Goal: Browse casually: Explore the website without a specific task or goal

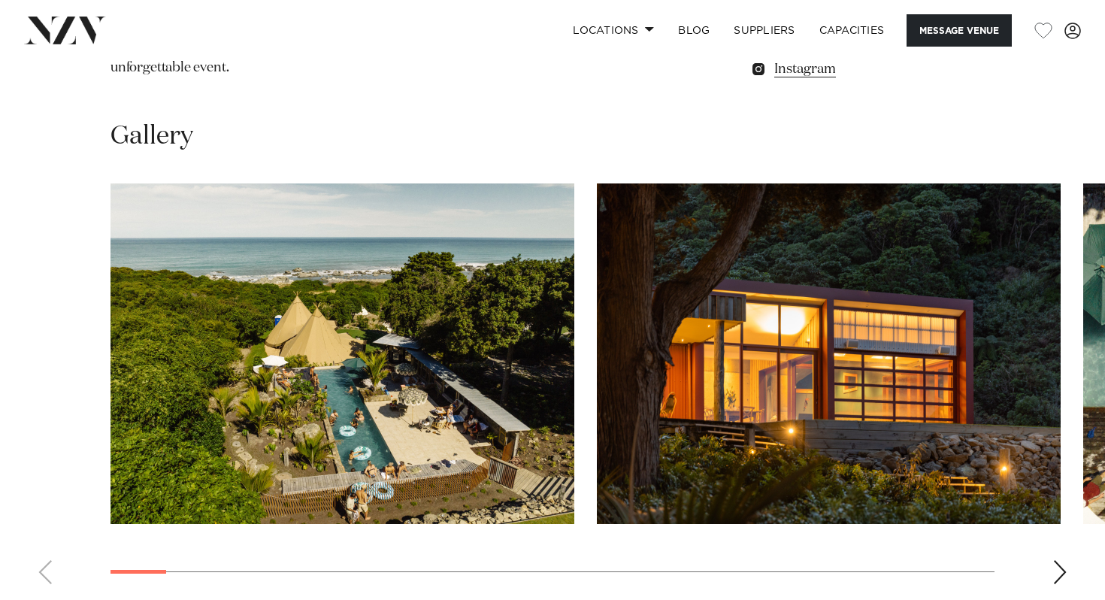
scroll to position [1335, 0]
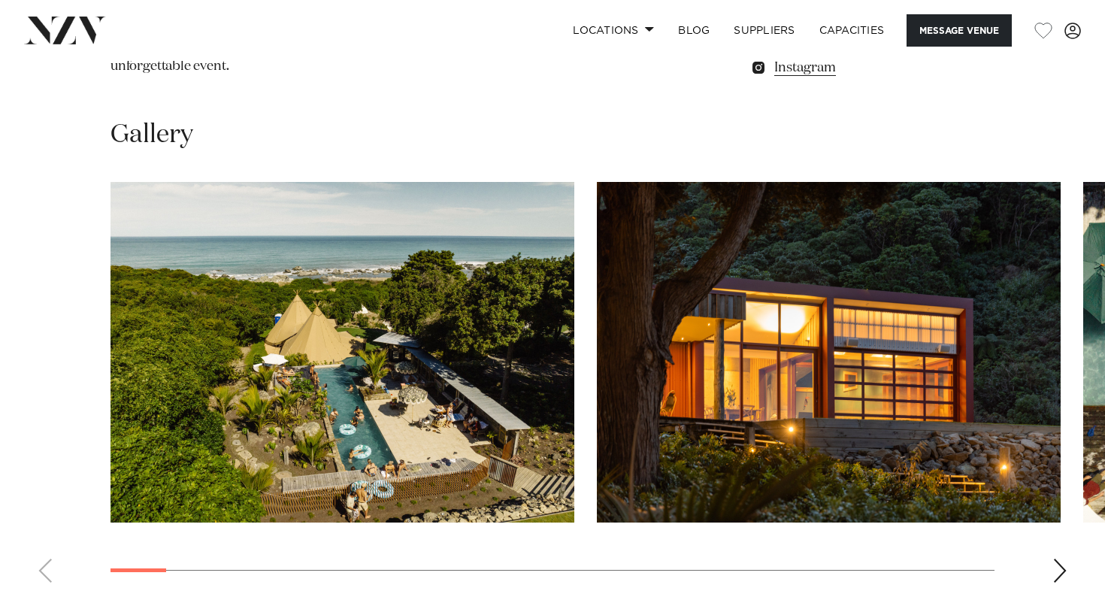
click at [1060, 558] on div "Next slide" at bounding box center [1059, 570] width 15 height 24
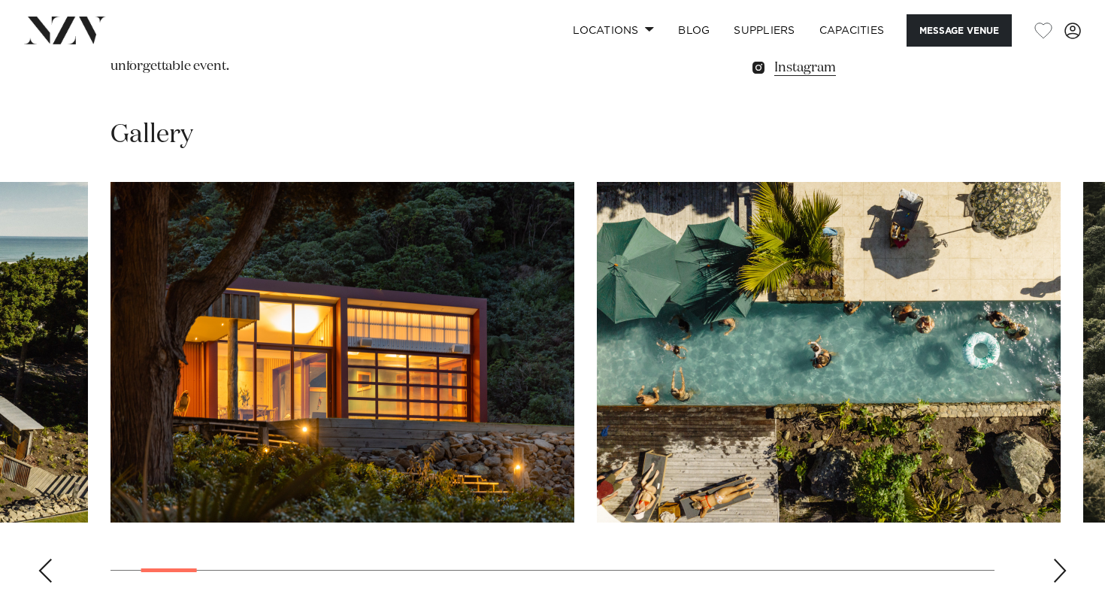
click at [1060, 558] on div "Next slide" at bounding box center [1059, 570] width 15 height 24
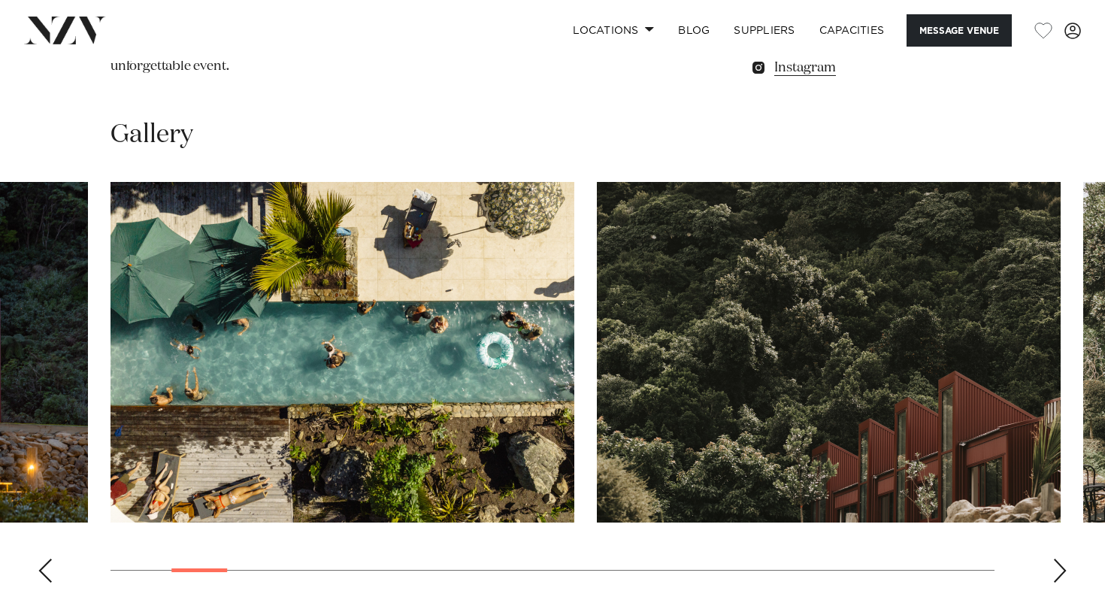
click at [1061, 558] on div "Next slide" at bounding box center [1059, 570] width 15 height 24
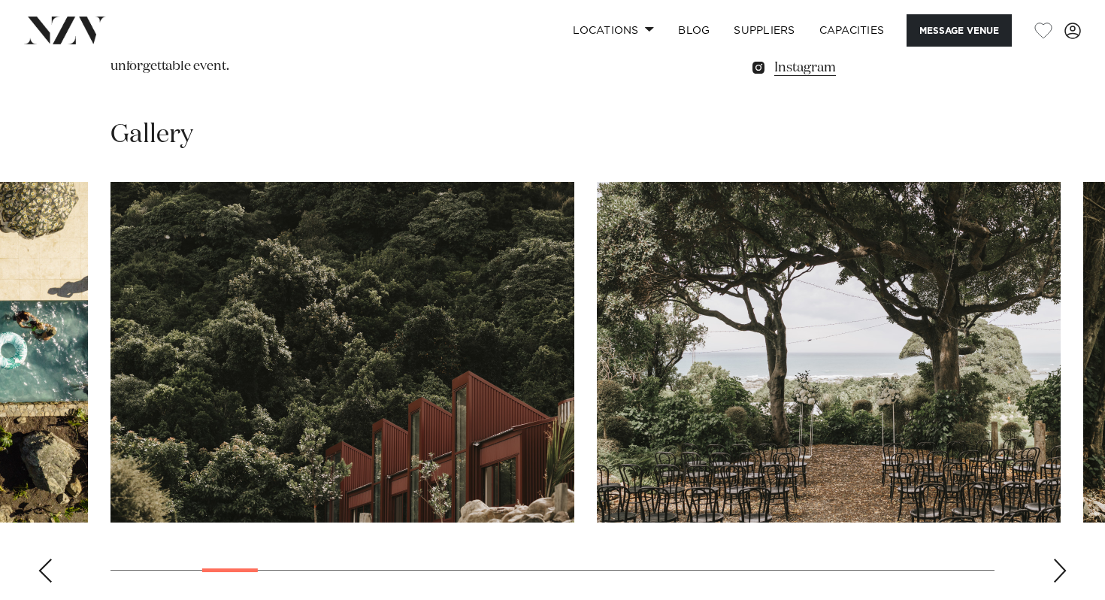
click at [1060, 558] on div "Next slide" at bounding box center [1059, 570] width 15 height 24
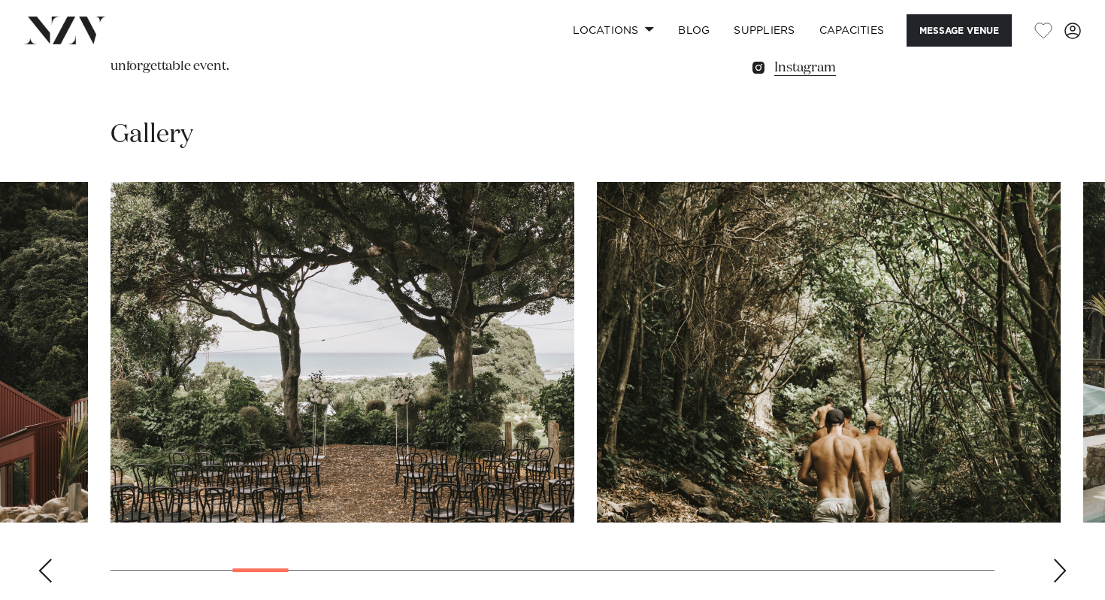
click at [1060, 558] on div "Next slide" at bounding box center [1059, 570] width 15 height 24
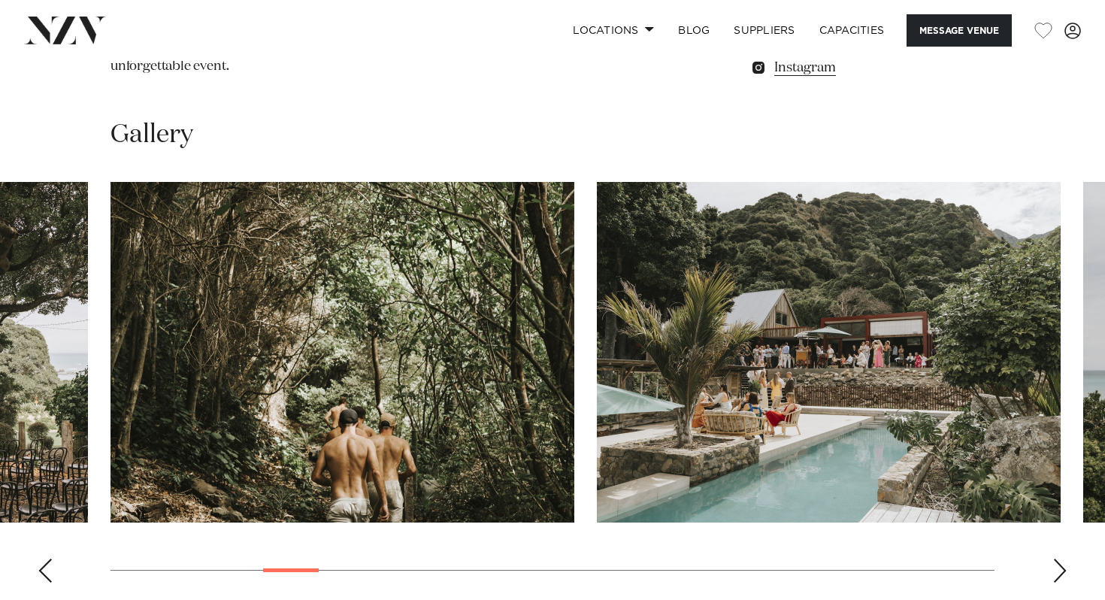
click at [1053, 558] on div "Next slide" at bounding box center [1059, 570] width 15 height 24
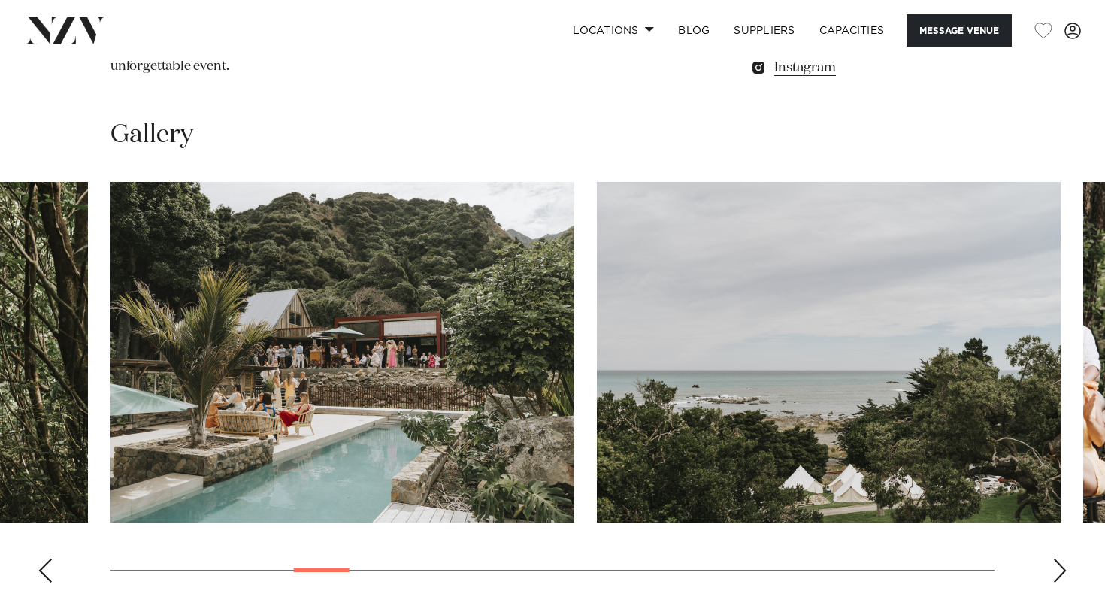
click at [1047, 477] on swiper-container at bounding box center [552, 388] width 1105 height 413
click at [1062, 558] on div "Next slide" at bounding box center [1059, 570] width 15 height 24
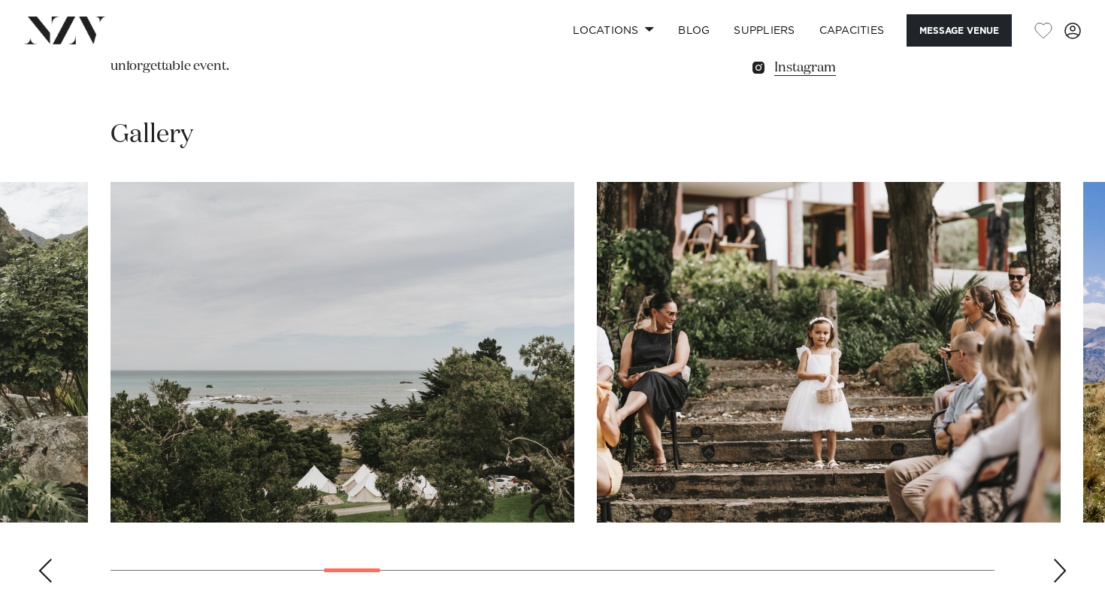
click at [1062, 558] on div "Next slide" at bounding box center [1059, 570] width 15 height 24
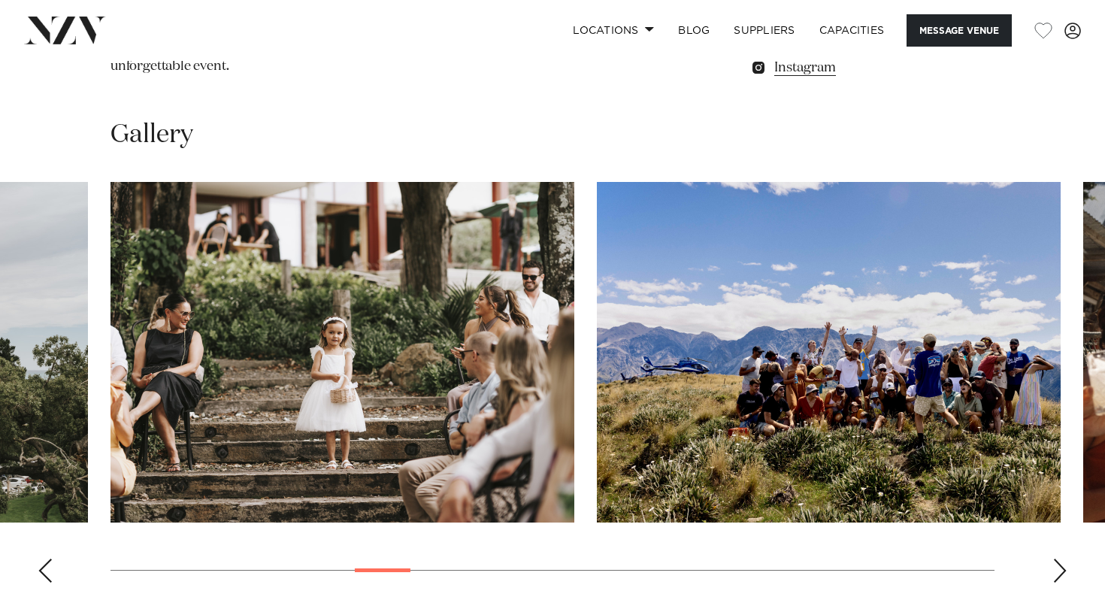
click at [1061, 558] on div "Next slide" at bounding box center [1059, 570] width 15 height 24
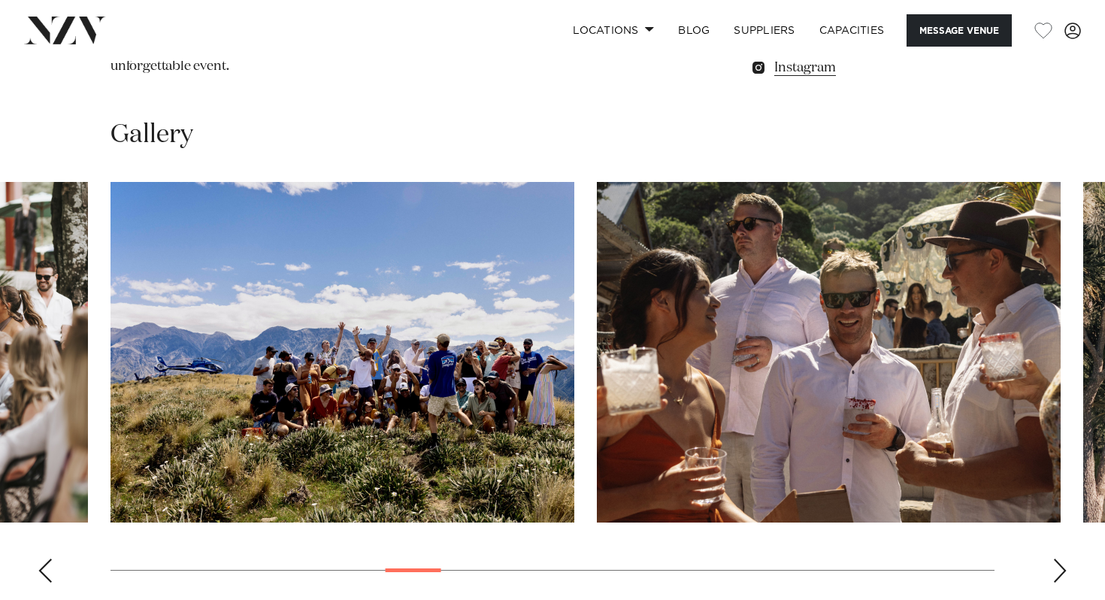
click at [1061, 558] on div "Next slide" at bounding box center [1059, 570] width 15 height 24
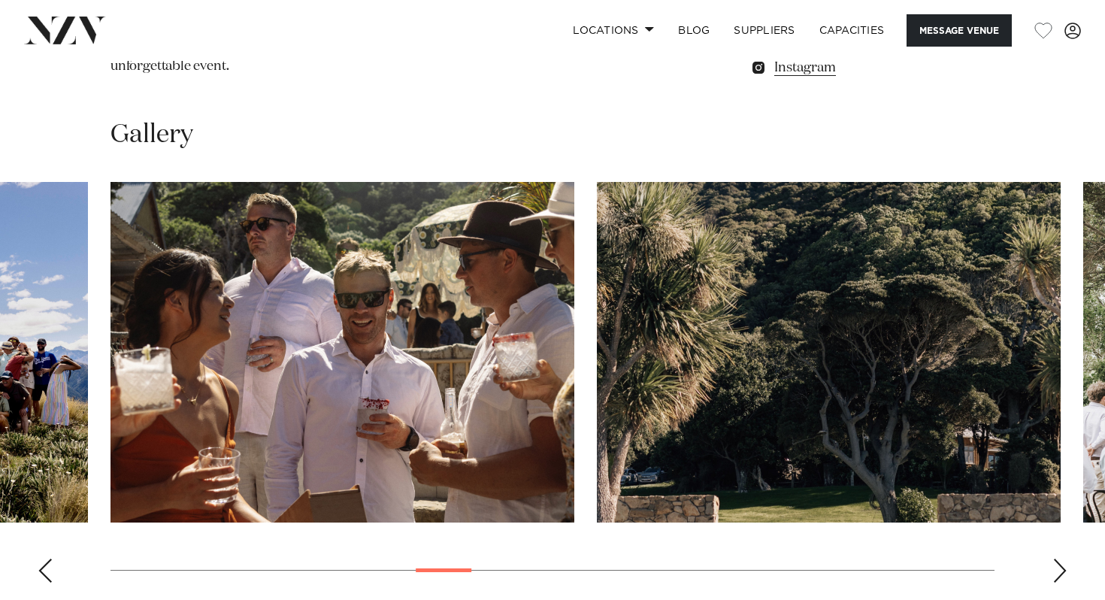
click at [1061, 558] on div "Next slide" at bounding box center [1059, 570] width 15 height 24
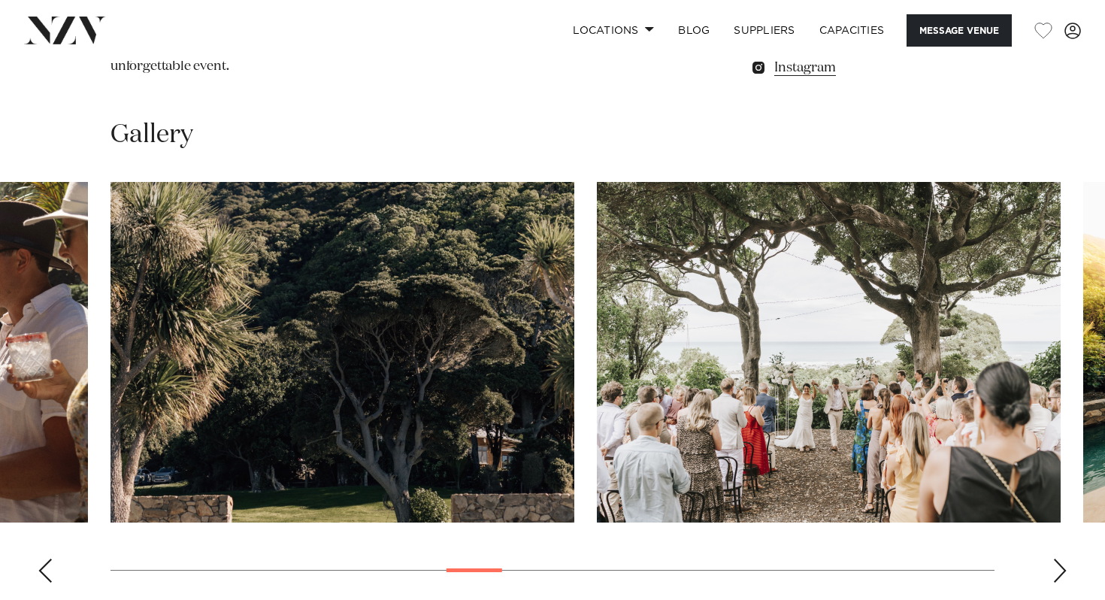
click at [1061, 558] on div "Next slide" at bounding box center [1059, 570] width 15 height 24
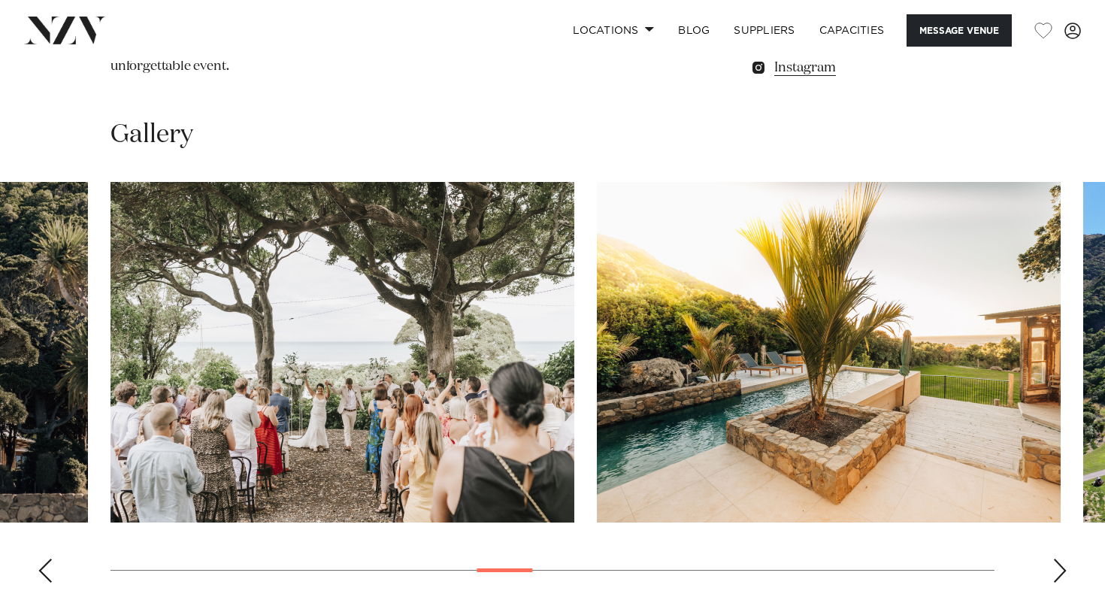
click at [1061, 558] on div "Next slide" at bounding box center [1059, 570] width 15 height 24
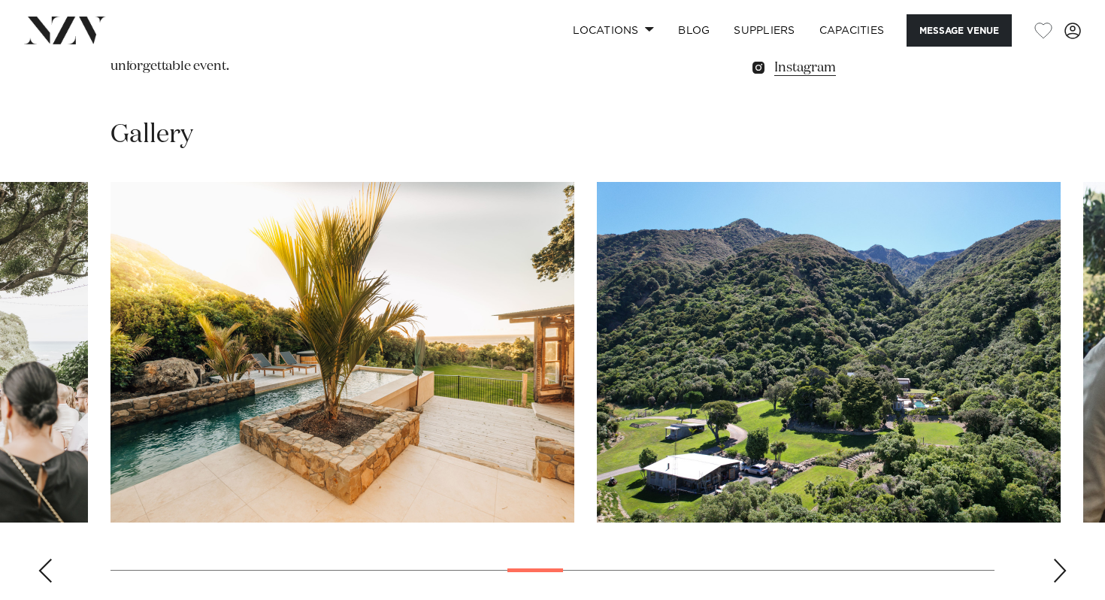
click at [1060, 558] on div "Next slide" at bounding box center [1059, 570] width 15 height 24
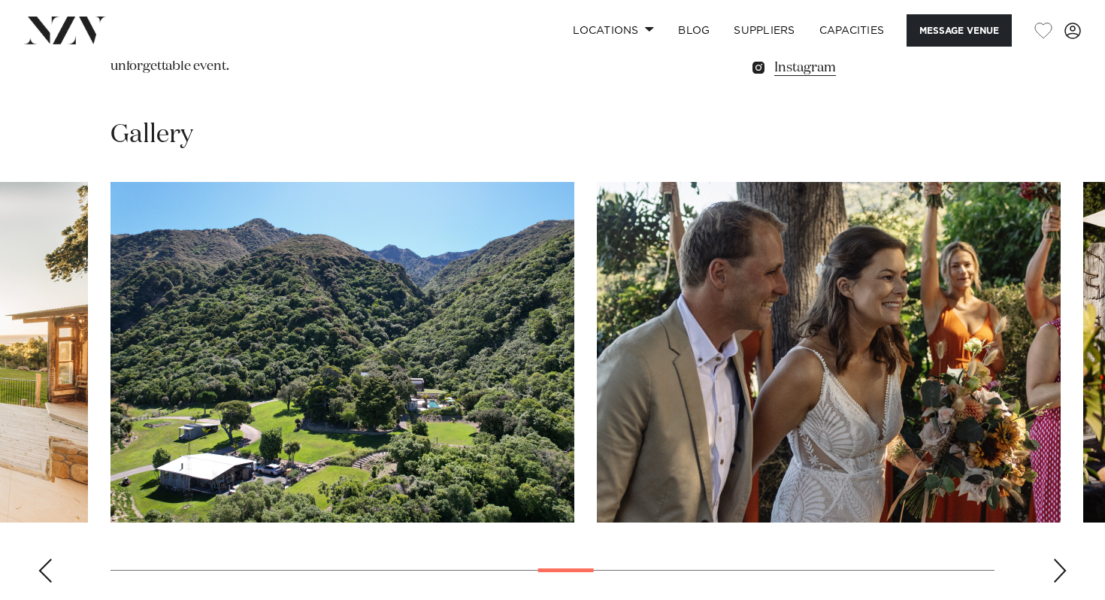
click at [1060, 558] on div "Next slide" at bounding box center [1059, 570] width 15 height 24
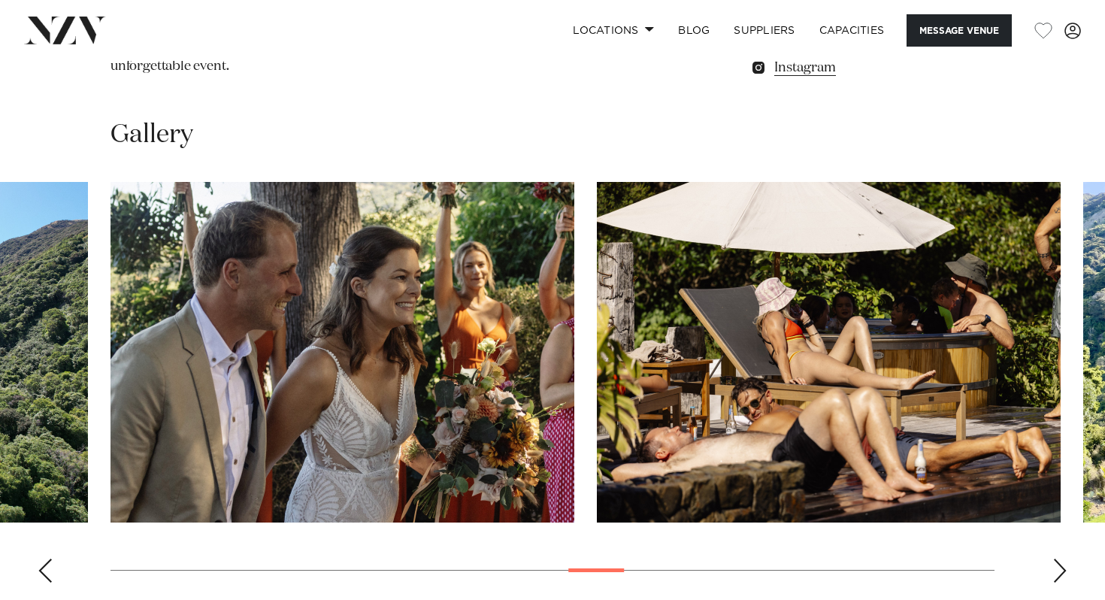
click at [1060, 558] on div "Next slide" at bounding box center [1059, 570] width 15 height 24
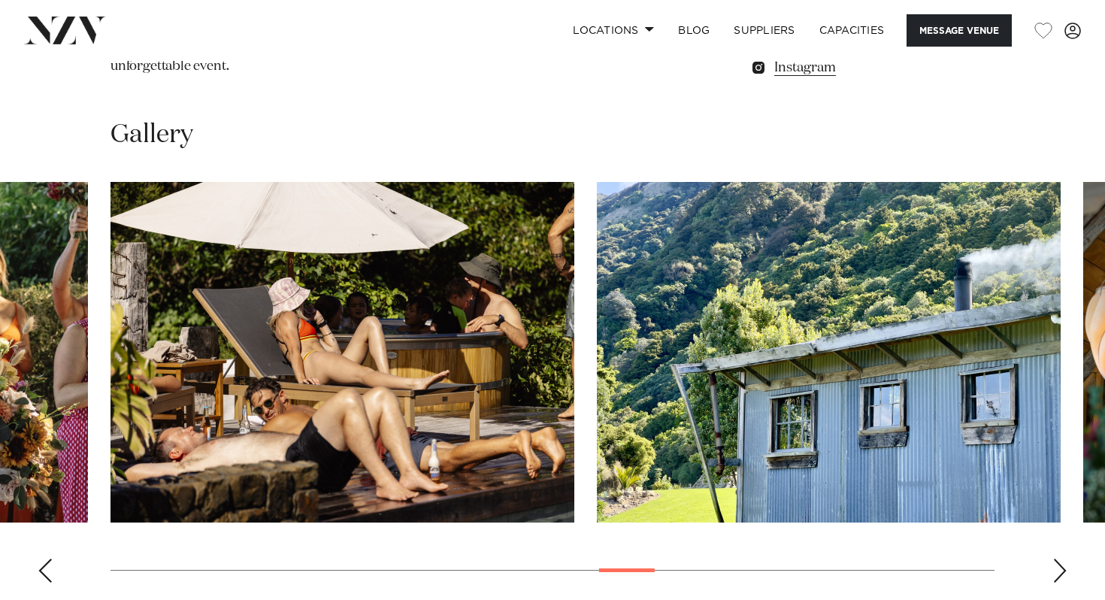
click at [1060, 558] on div "Next slide" at bounding box center [1059, 570] width 15 height 24
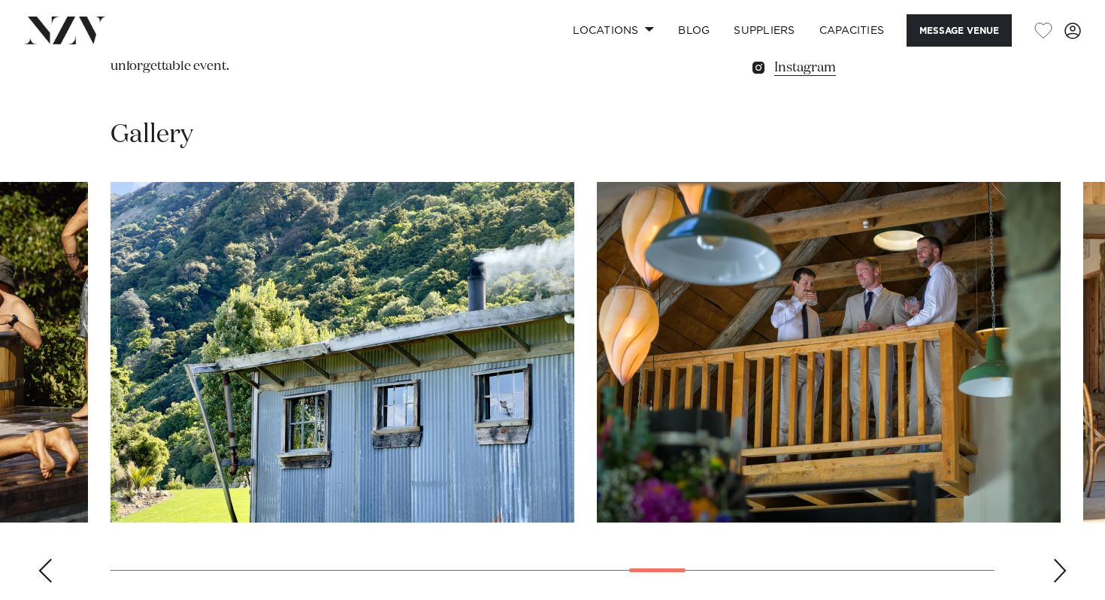
click at [1060, 558] on div "Next slide" at bounding box center [1059, 570] width 15 height 24
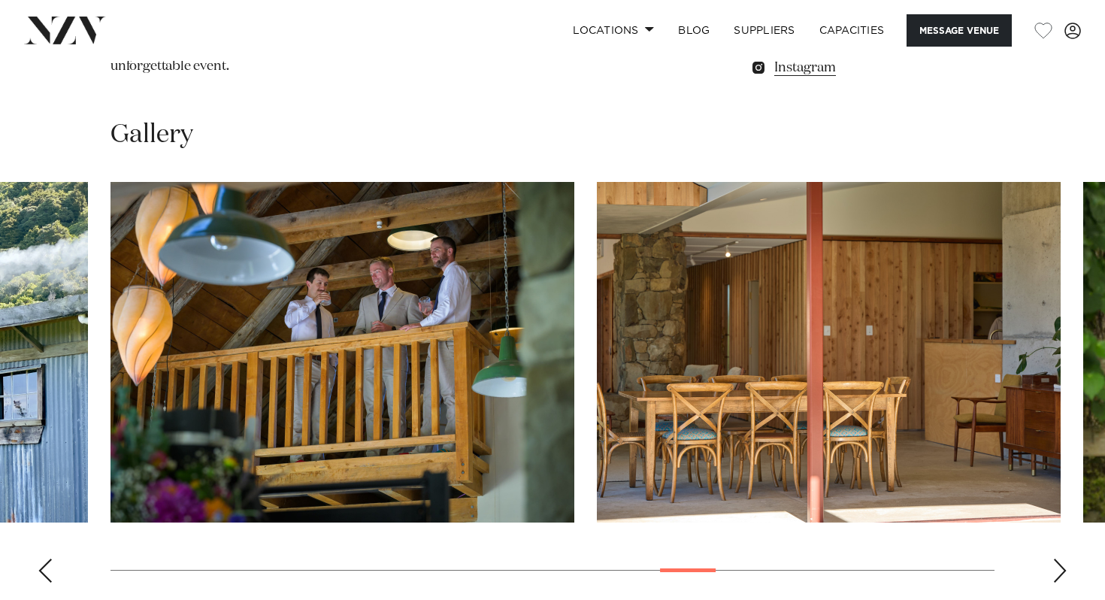
click at [1060, 558] on div "Next slide" at bounding box center [1059, 570] width 15 height 24
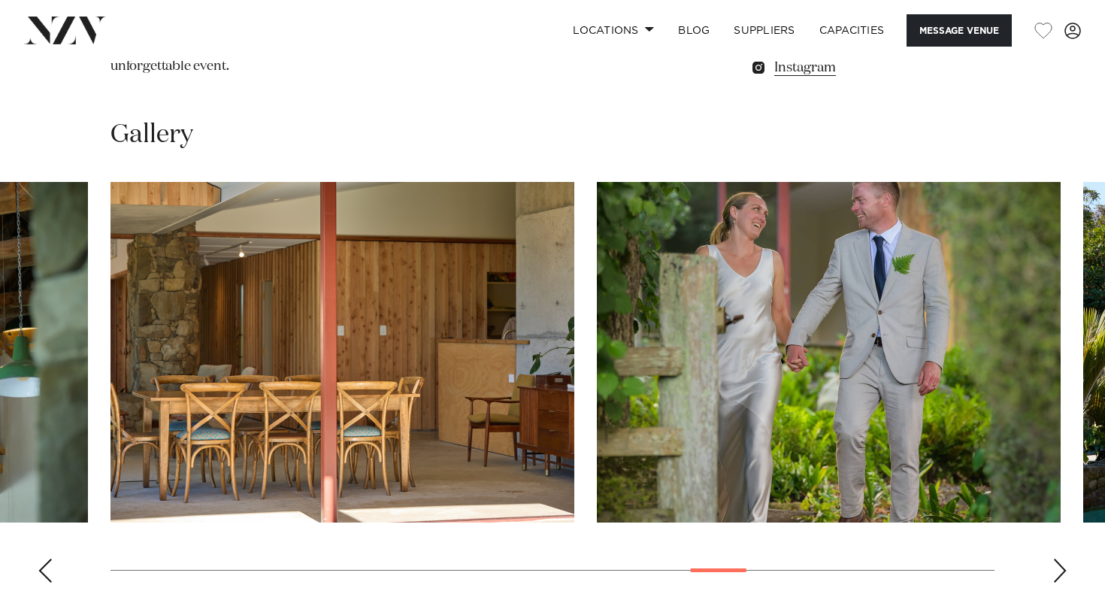
click at [1060, 558] on div "Next slide" at bounding box center [1059, 570] width 15 height 24
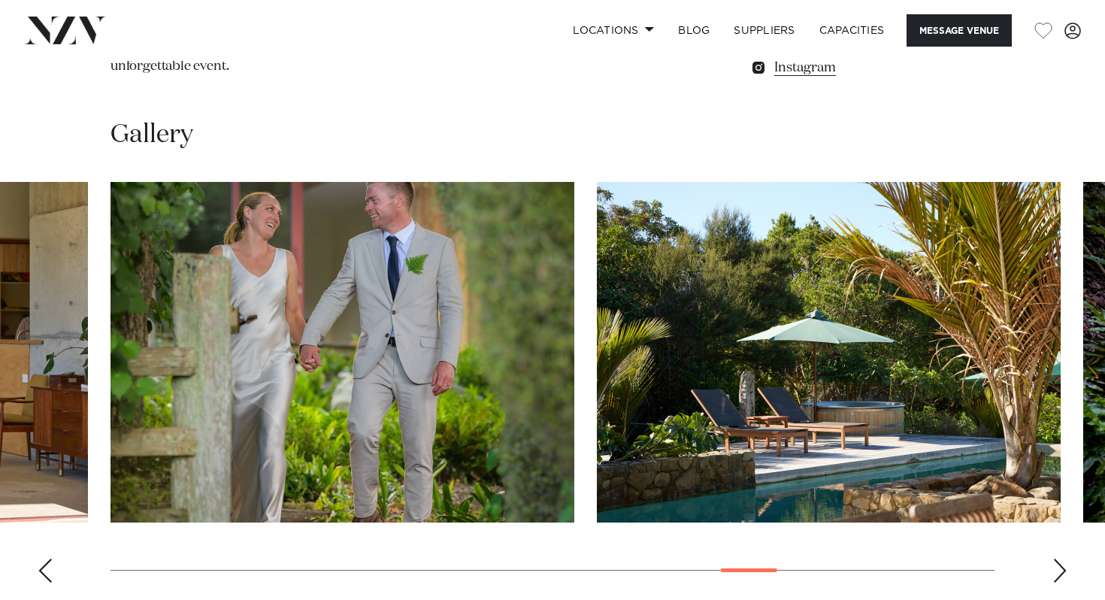
click at [1060, 558] on div "Next slide" at bounding box center [1059, 570] width 15 height 24
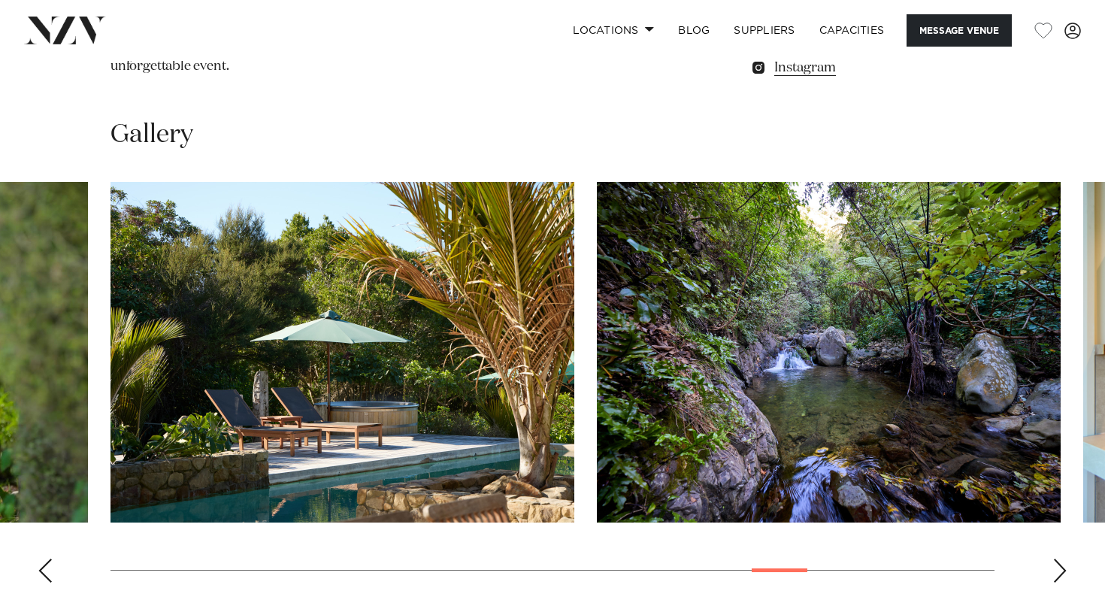
click at [1060, 558] on div "Next slide" at bounding box center [1059, 570] width 15 height 24
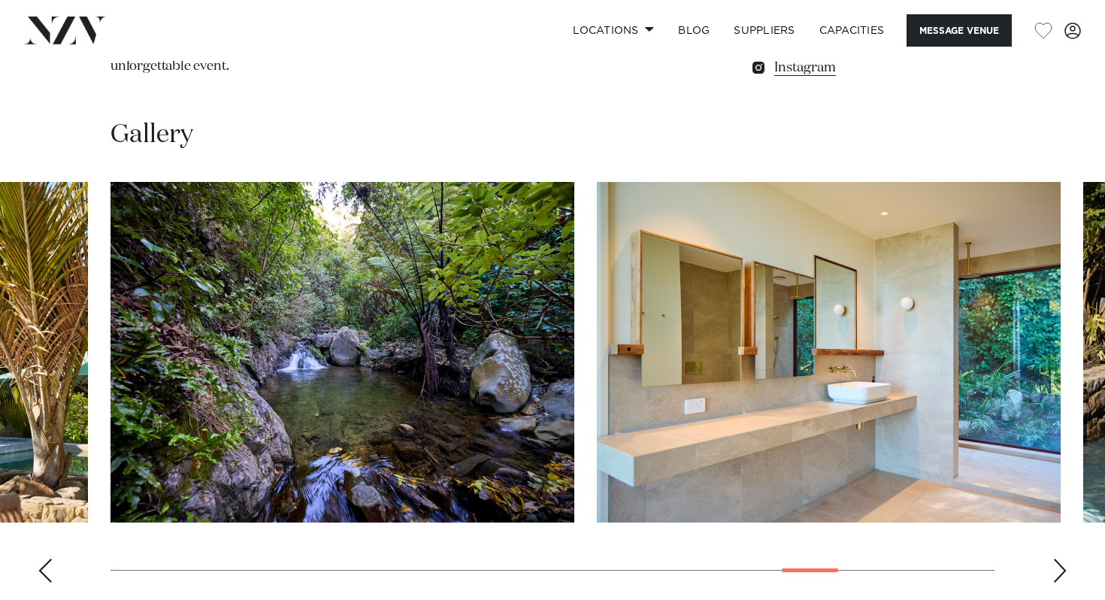
click at [1060, 558] on div "Next slide" at bounding box center [1059, 570] width 15 height 24
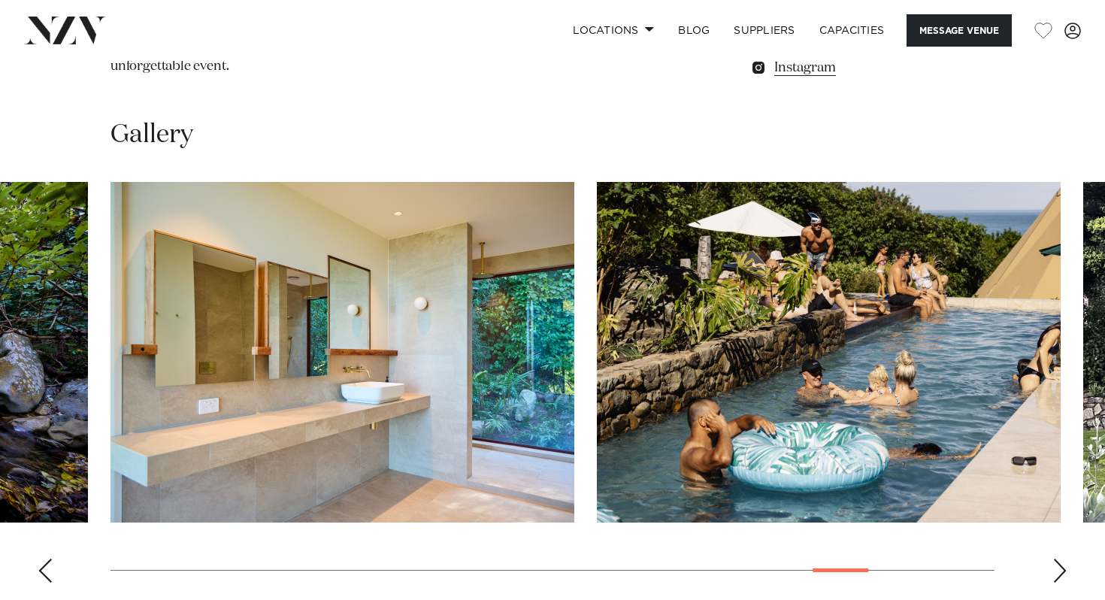
click at [1060, 558] on div "Next slide" at bounding box center [1059, 570] width 15 height 24
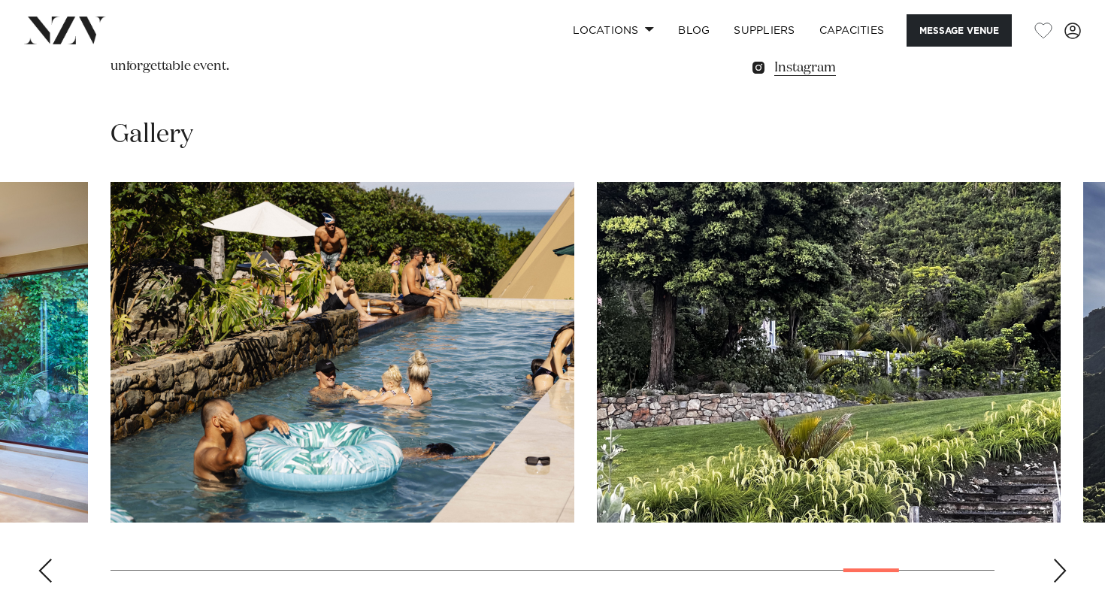
click at [1060, 558] on div "Next slide" at bounding box center [1059, 570] width 15 height 24
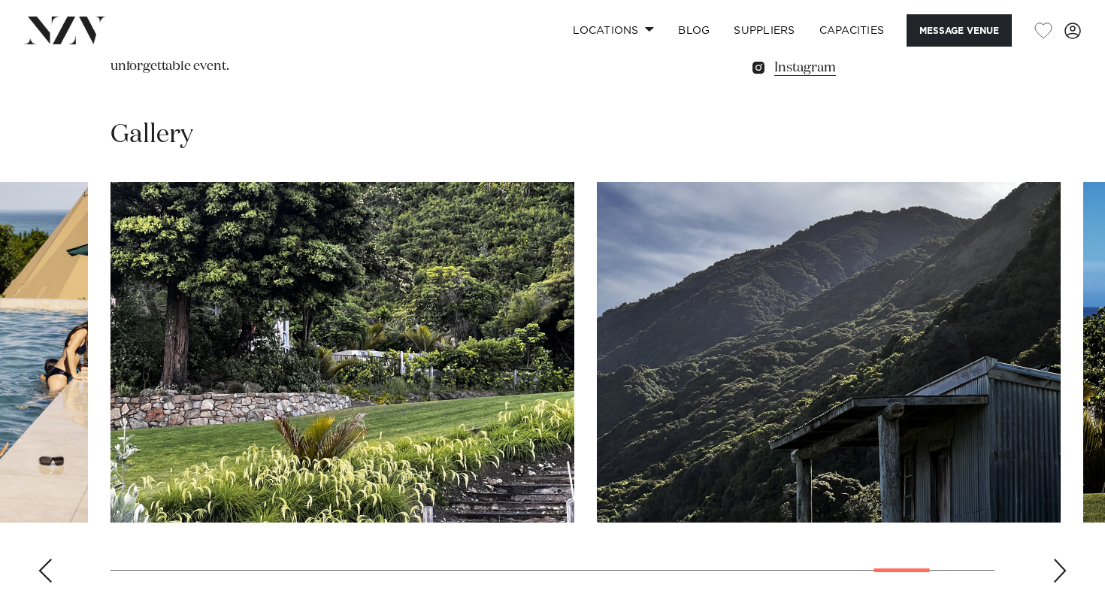
click at [1060, 558] on div "Next slide" at bounding box center [1059, 570] width 15 height 24
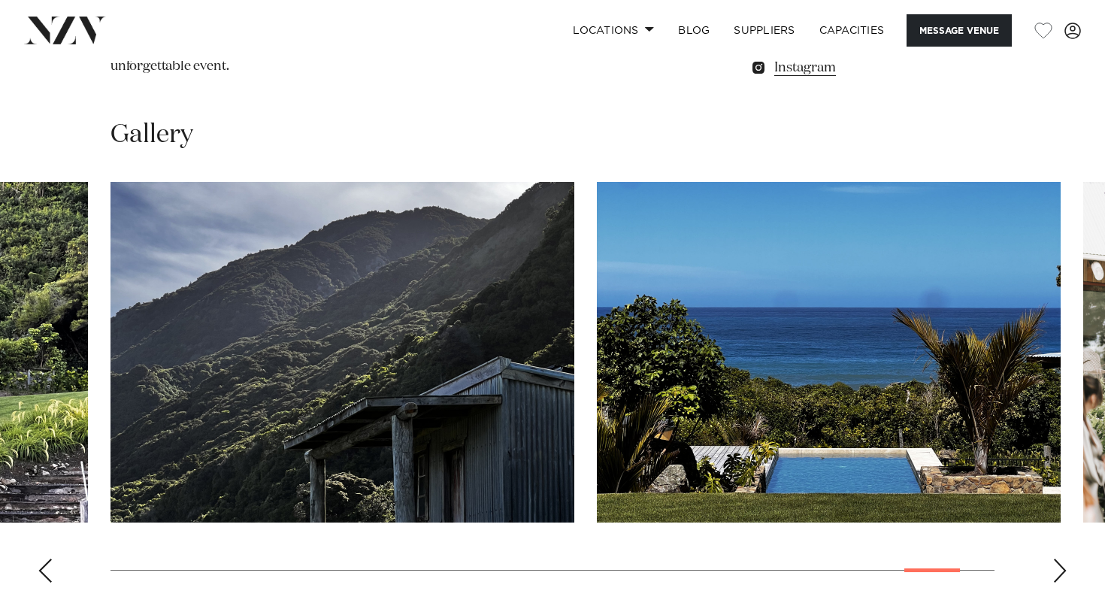
click at [1060, 558] on div "Next slide" at bounding box center [1059, 570] width 15 height 24
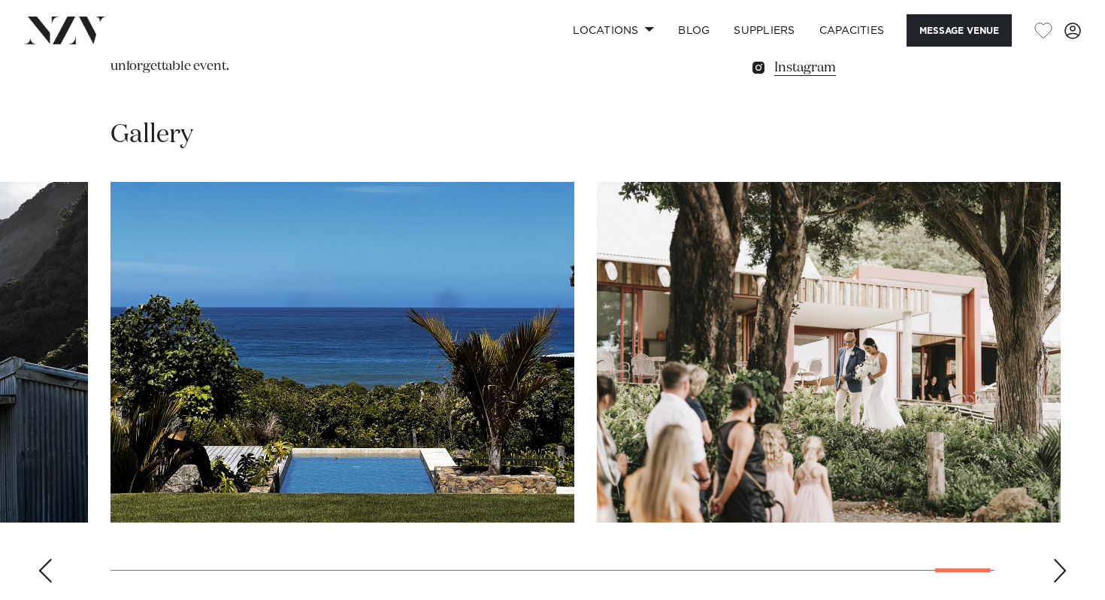
click at [1060, 558] on div "Next slide" at bounding box center [1059, 570] width 15 height 24
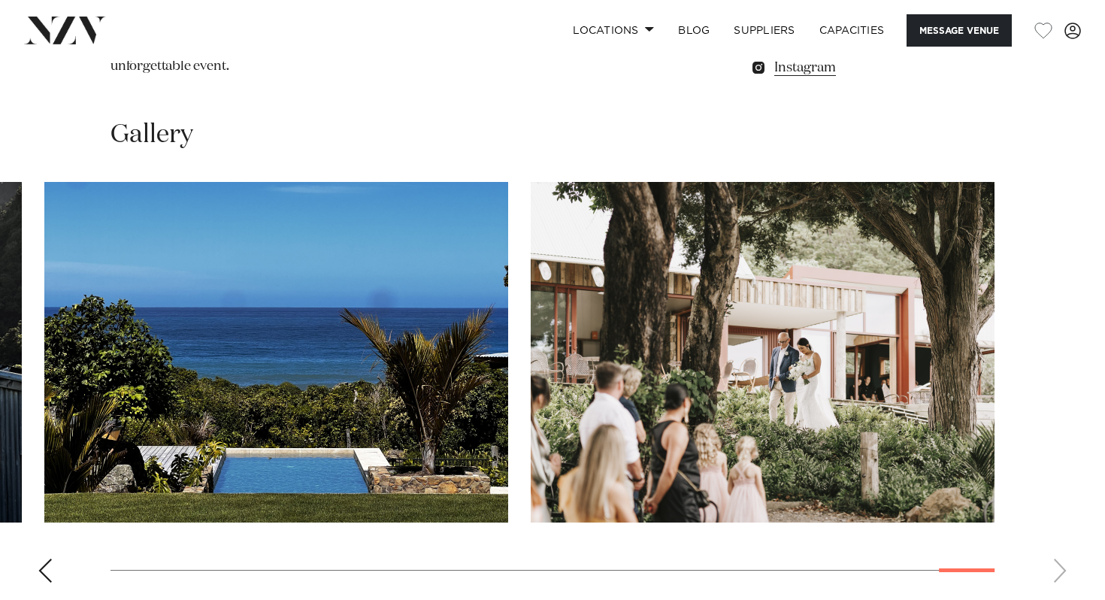
click at [1060, 479] on swiper-container at bounding box center [552, 388] width 1105 height 413
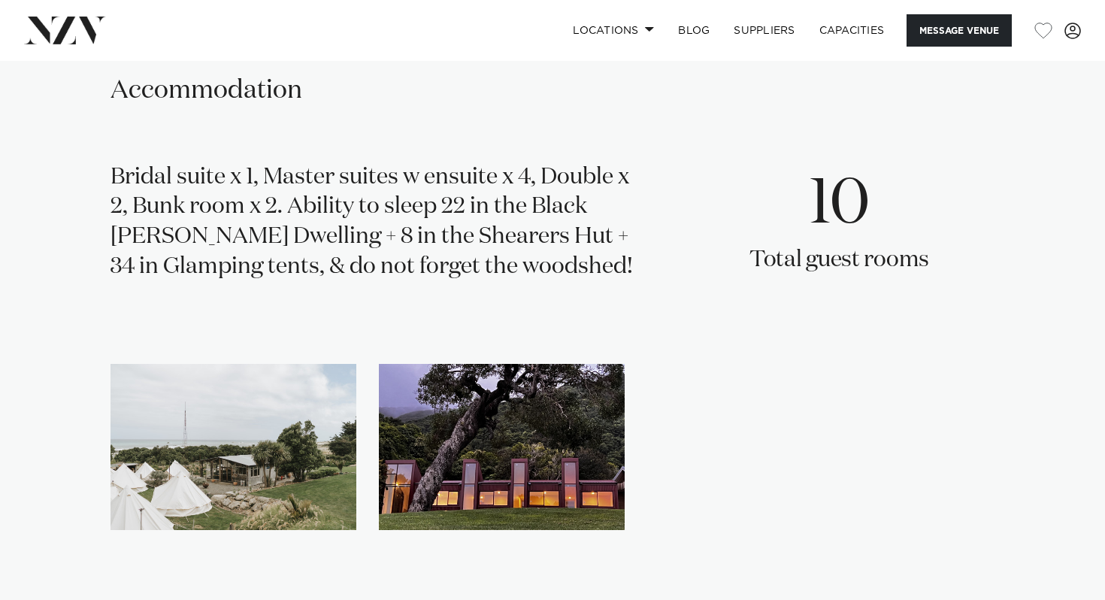
scroll to position [2243, 0]
